Goal: Information Seeking & Learning: Learn about a topic

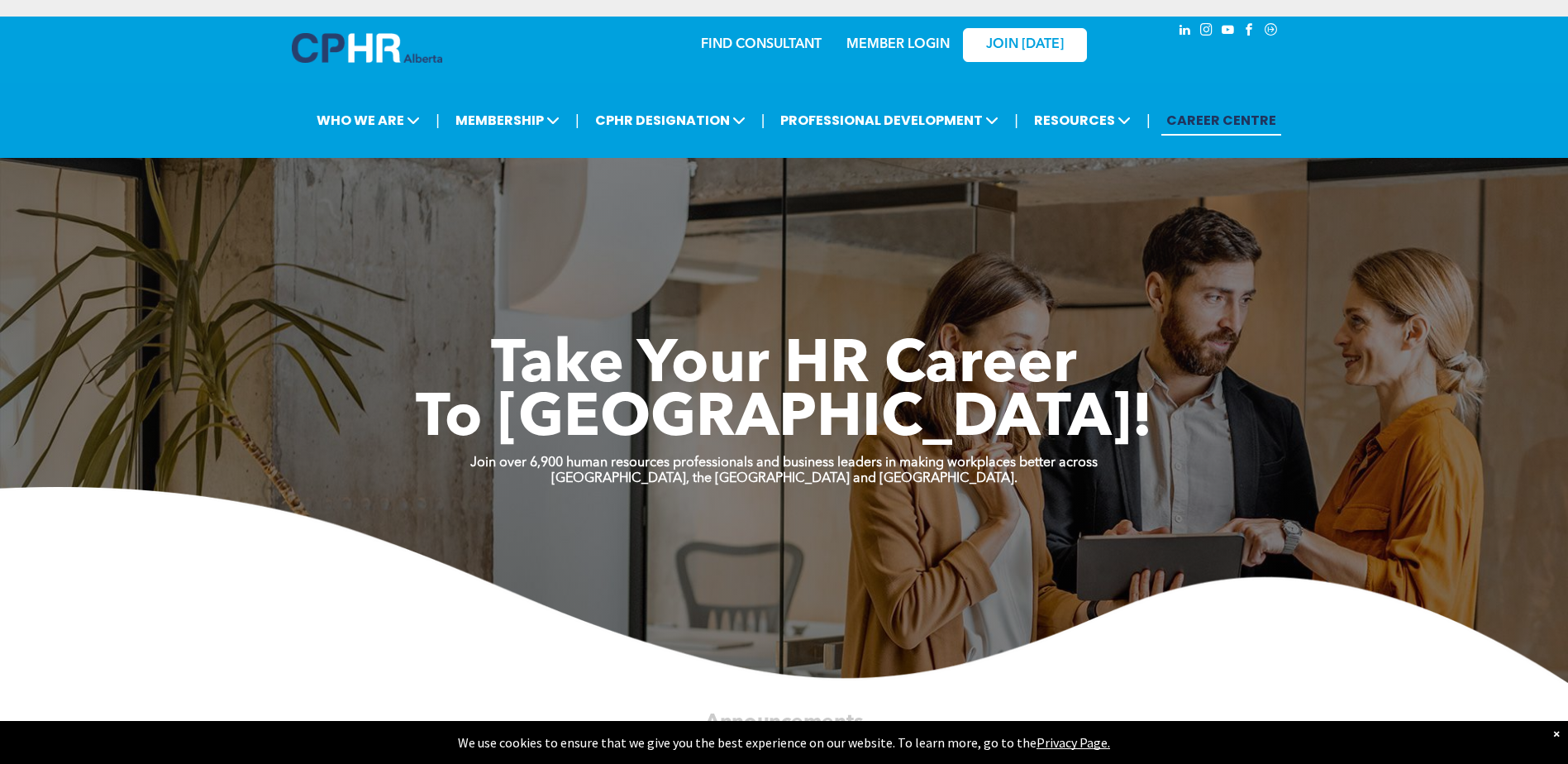
click at [908, 50] on link "MEMBER LOGIN" at bounding box center [897, 44] width 103 height 13
click at [907, 46] on link "MEMBER LOGIN" at bounding box center [897, 44] width 103 height 13
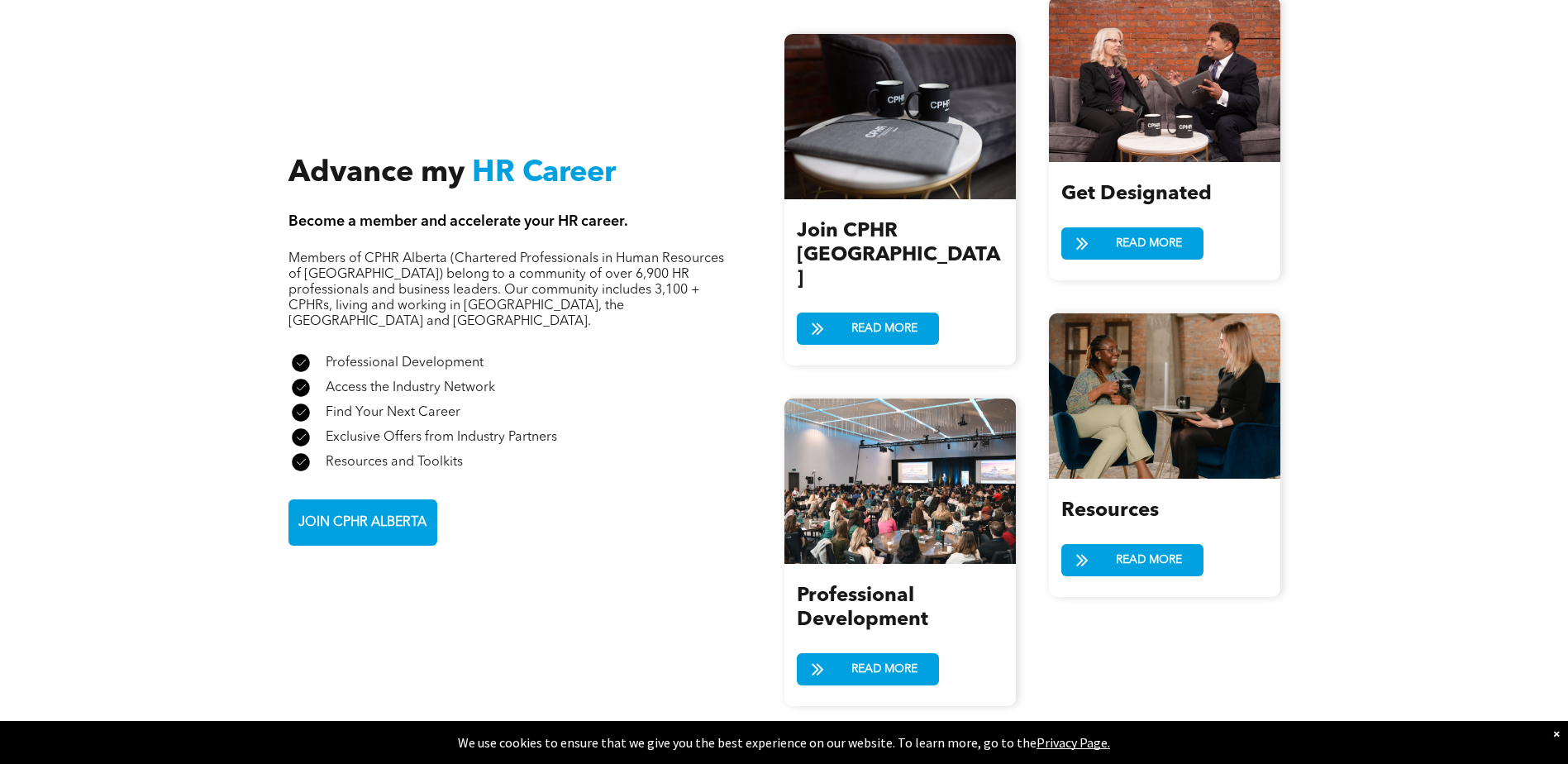
scroll to position [1902, 0]
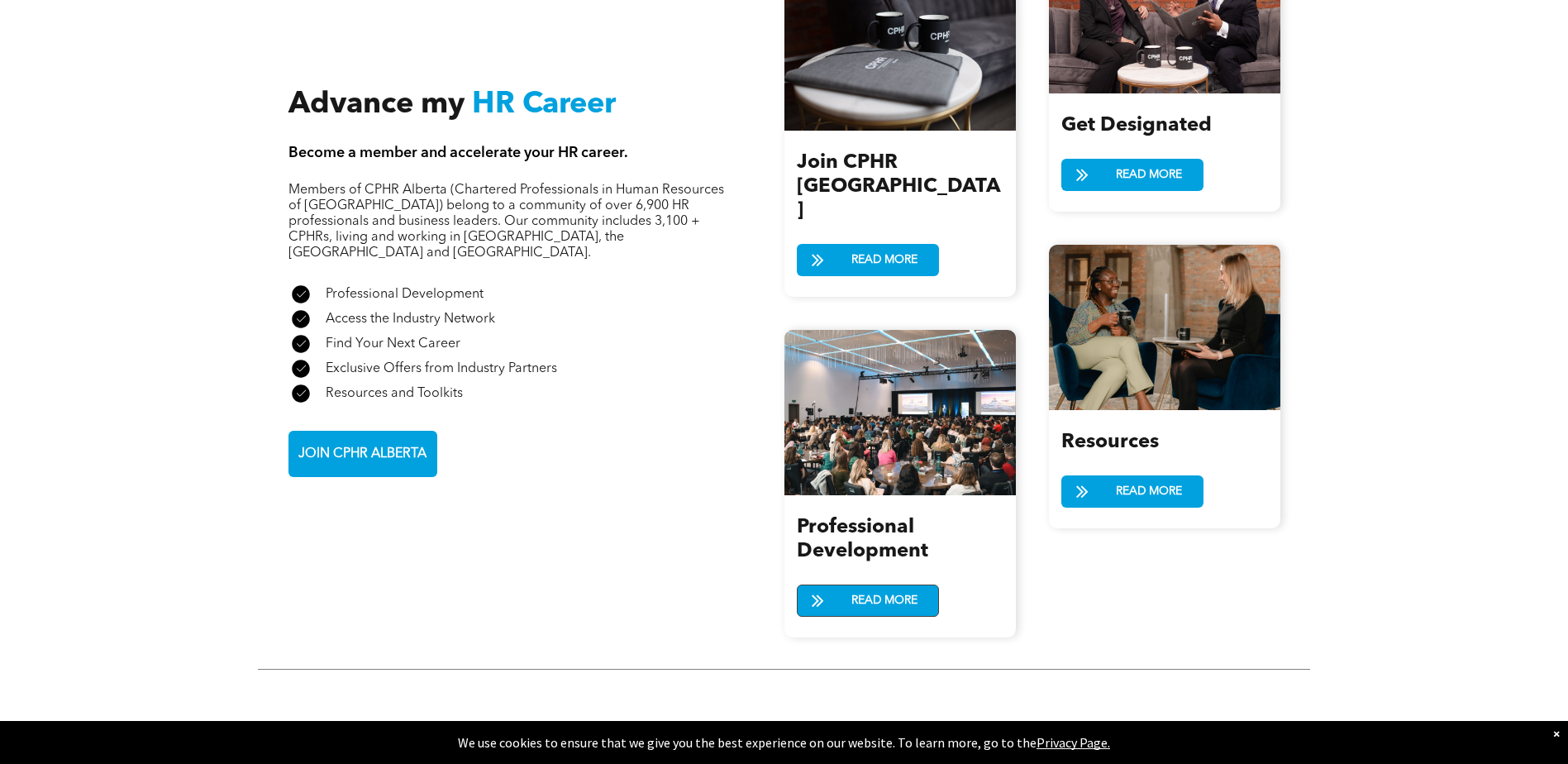
click at [841, 585] on link "READ MORE" at bounding box center [868, 601] width 142 height 32
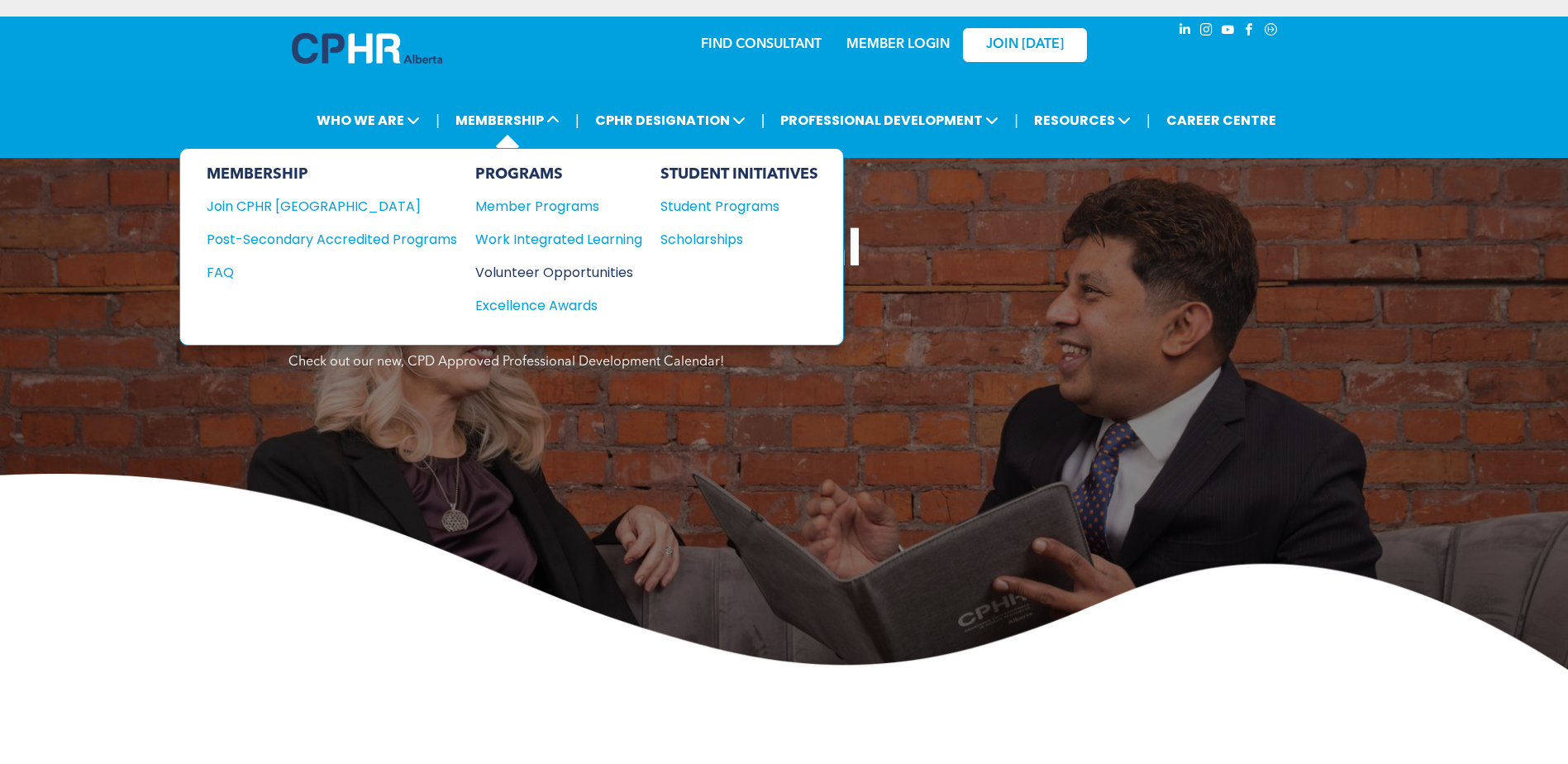
click at [569, 267] on div "Volunteer Opportunities" at bounding box center [550, 272] width 150 height 20
